Goal: Find specific page/section: Find specific page/section

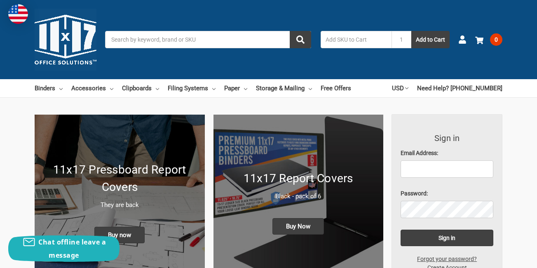
click at [150, 51] on div "Toggle menu Search 1 Add to Cart Account 0 Your Cart Your Cart Is Empty. Total …" at bounding box center [268, 39] width 537 height 79
click at [150, 41] on input "Search" at bounding box center [208, 39] width 206 height 17
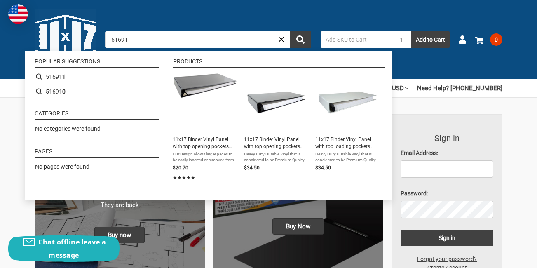
type input "516910"
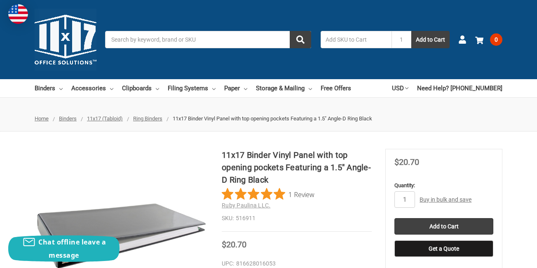
click at [150, 39] on input "Search" at bounding box center [208, 39] width 206 height 17
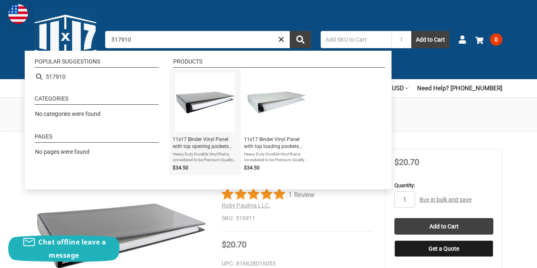
type input "517910"
click at [202, 146] on span "11x17 Binder Vinyl Panel with top opening pockets Featuring a 2" EZ Comfort Loc…" at bounding box center [205, 143] width 65 height 14
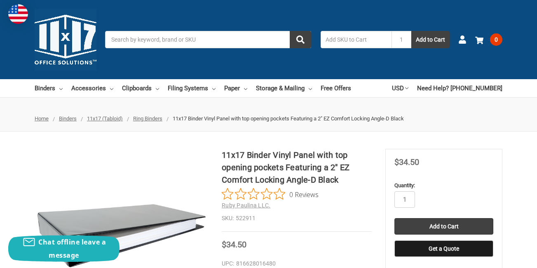
click at [136, 38] on input "Search" at bounding box center [208, 39] width 206 height 17
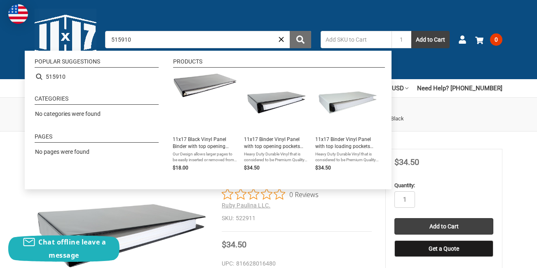
type input "515910"
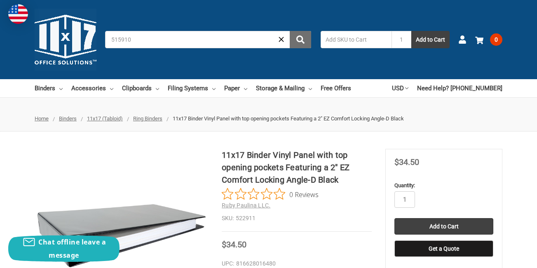
click at [301, 34] on button "submit" at bounding box center [300, 39] width 21 height 17
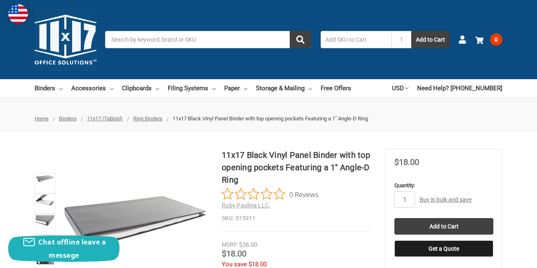
click at [171, 44] on input "Search" at bounding box center [208, 39] width 206 height 17
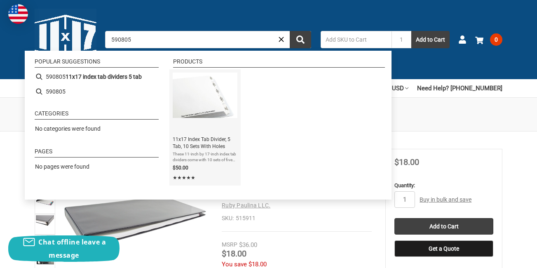
type input "590805"
click at [217, 136] on link "11x17 Index Tab Divider, 5 Tab, 10 Sets With Holes These 11-inch by 17-inch ind…" at bounding box center [205, 128] width 65 height 110
